Goal: Check status

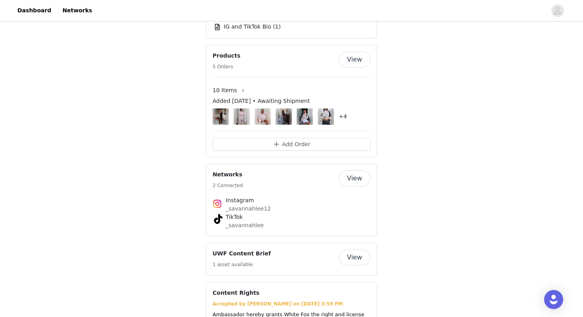
scroll to position [1261, 0]
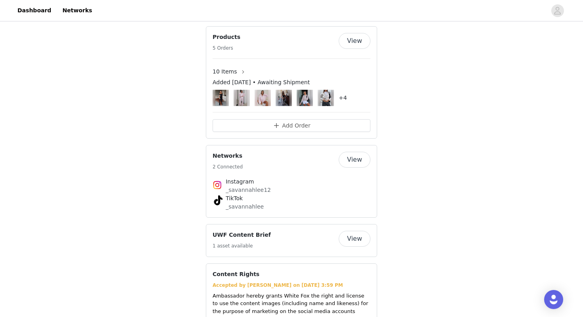
click at [234, 67] on span "10 Items" at bounding box center [225, 71] width 24 height 8
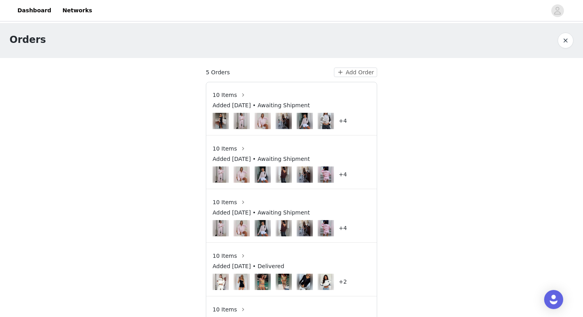
scroll to position [43, 0]
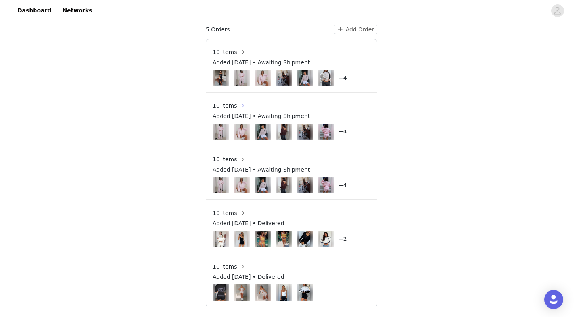
click at [240, 105] on button "button" at bounding box center [243, 105] width 13 height 13
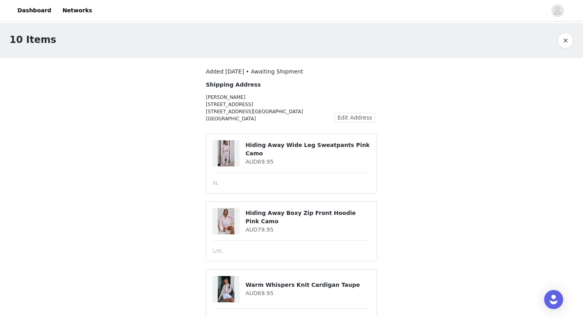
click at [568, 41] on button "button" at bounding box center [566, 41] width 16 height 16
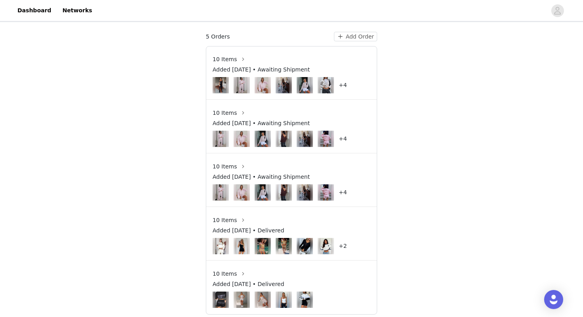
scroll to position [43, 0]
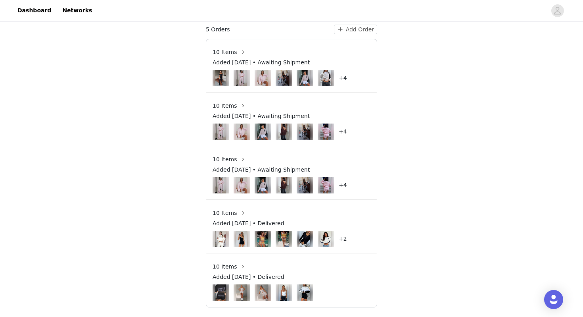
click at [307, 61] on span "Added [DATE] • Awaiting Shipment" at bounding box center [261, 62] width 97 height 8
click at [231, 54] on span "10 Items" at bounding box center [225, 52] width 24 height 8
click at [241, 52] on button "button" at bounding box center [243, 52] width 13 height 13
